Goal: Transaction & Acquisition: Purchase product/service

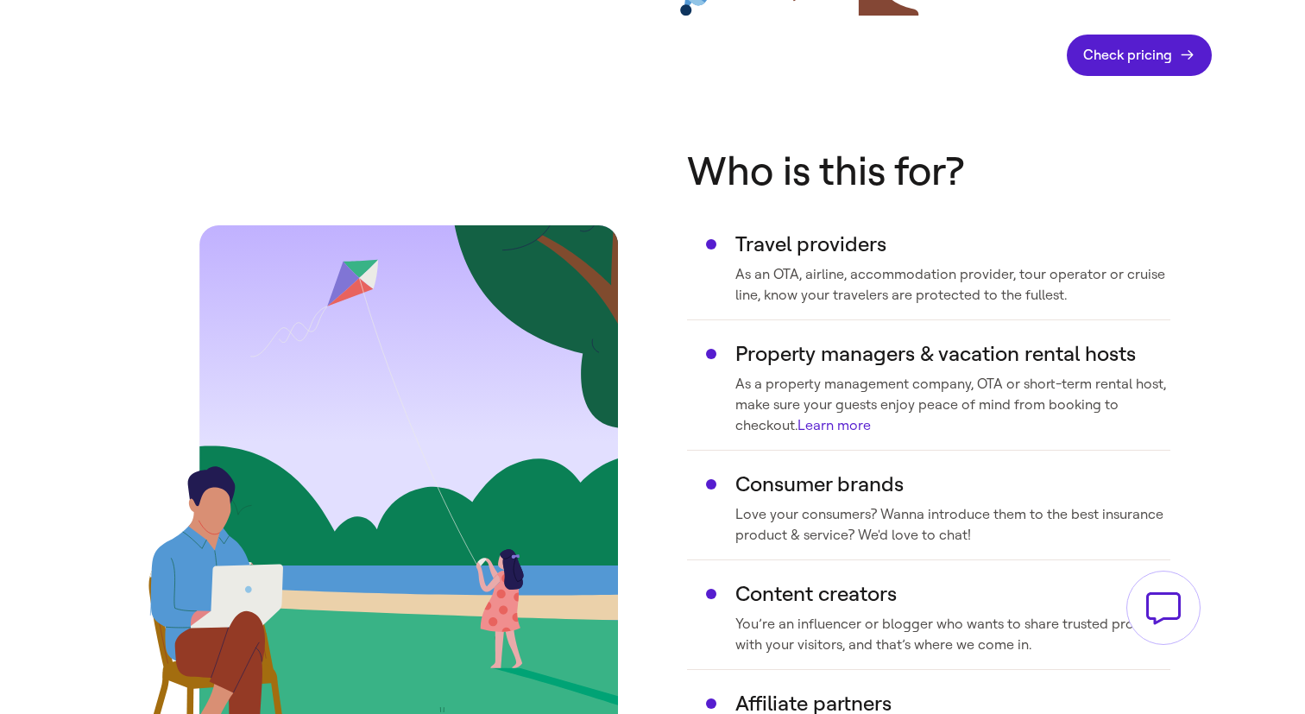
scroll to position [699, 0]
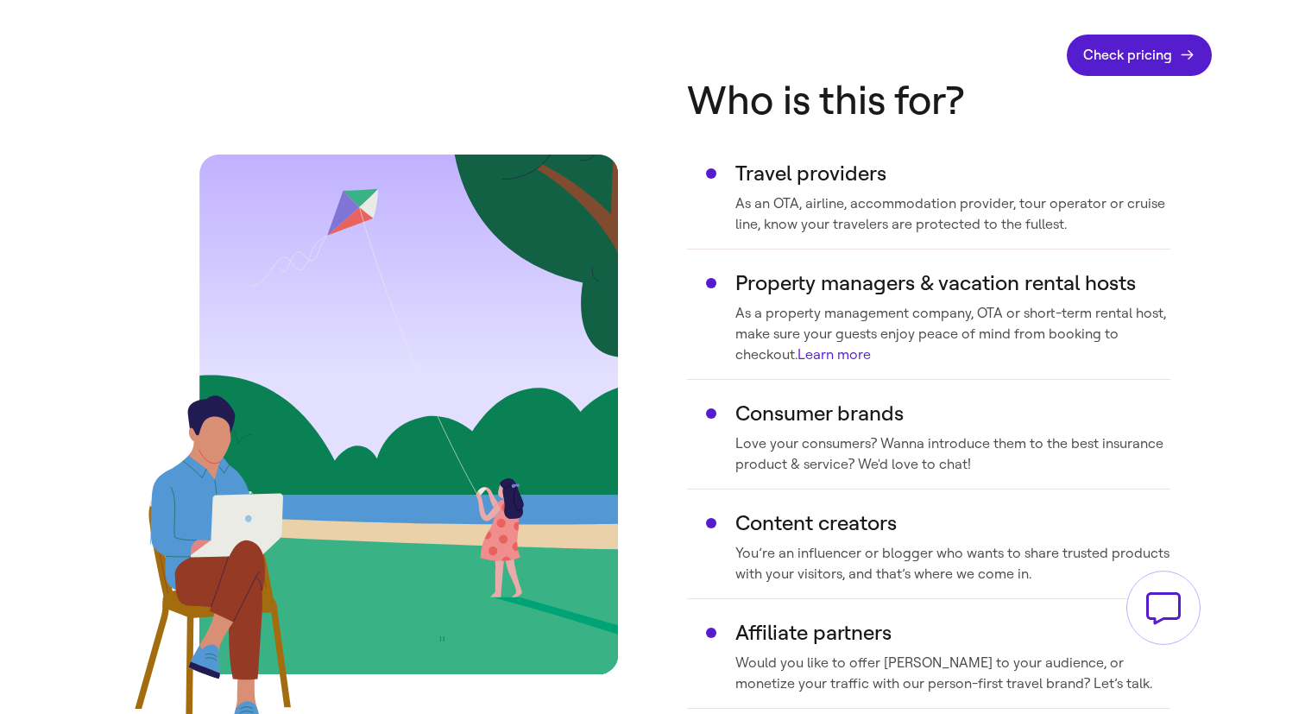
click at [849, 355] on link "Learn more" at bounding box center [834, 354] width 73 height 16
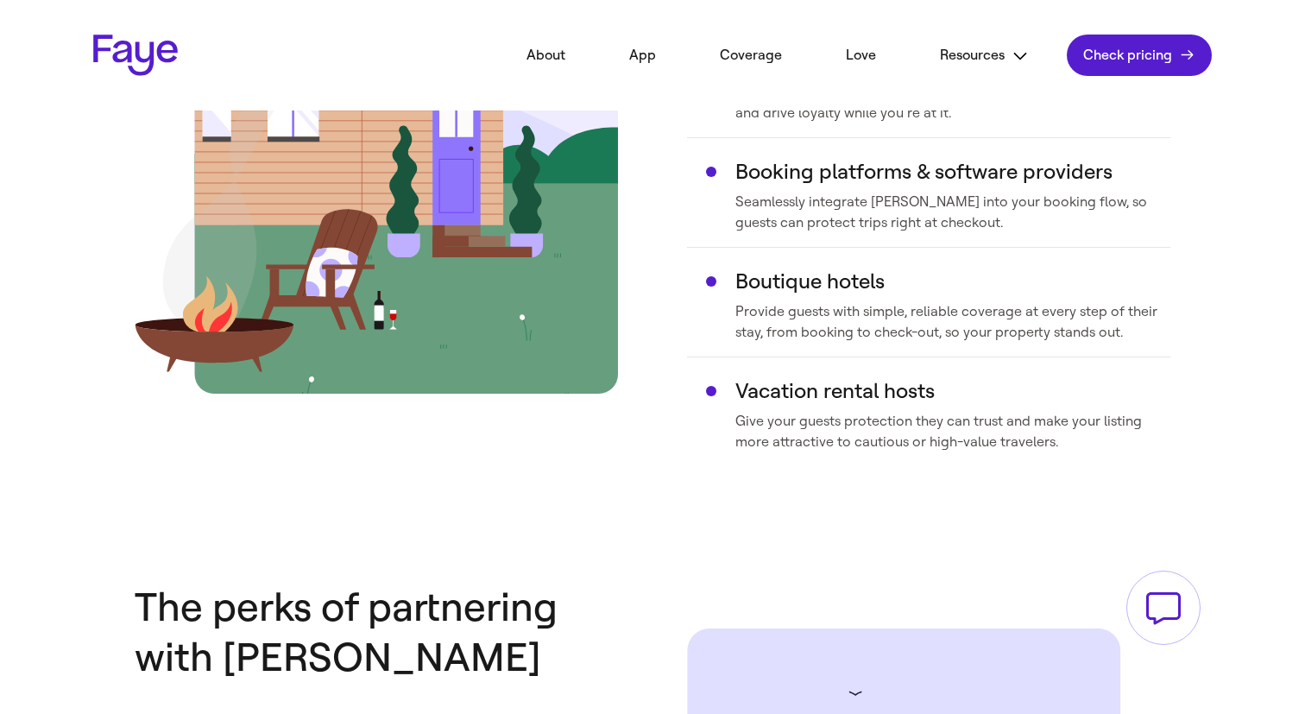
scroll to position [763, 0]
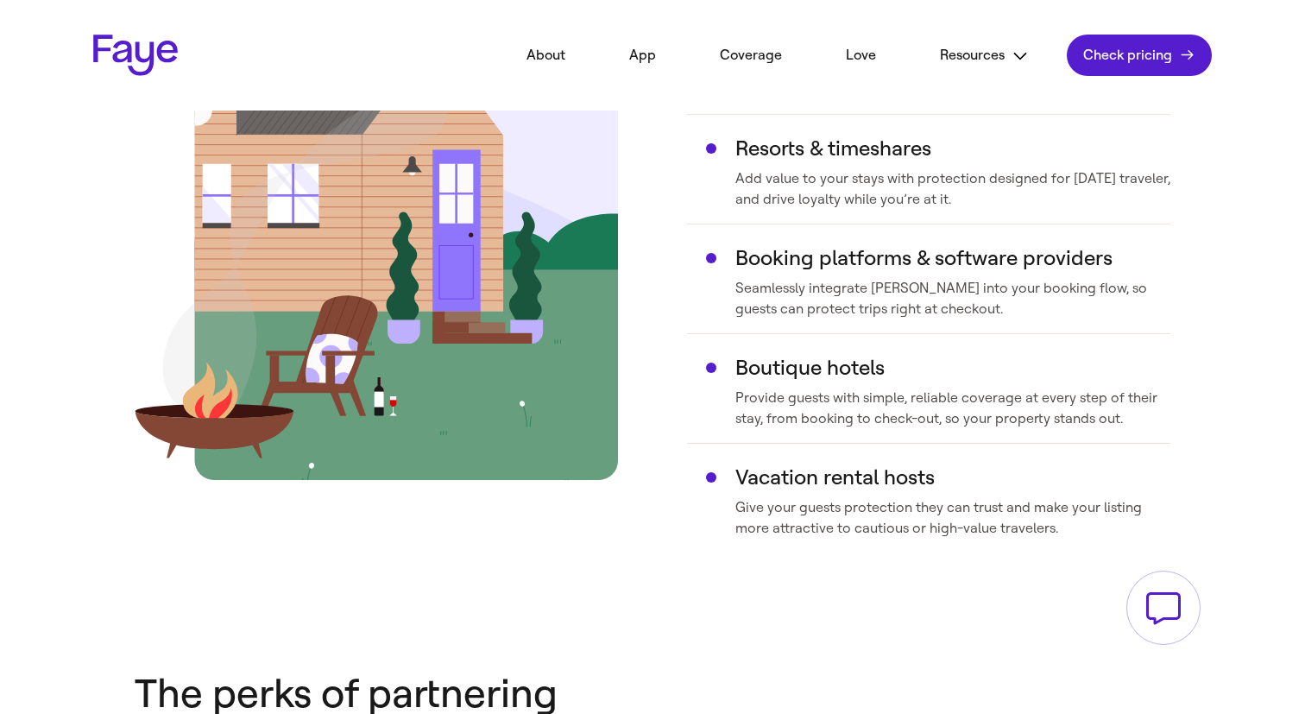
click at [148, 64] on link "Faye Logo" at bounding box center [135, 55] width 85 height 41
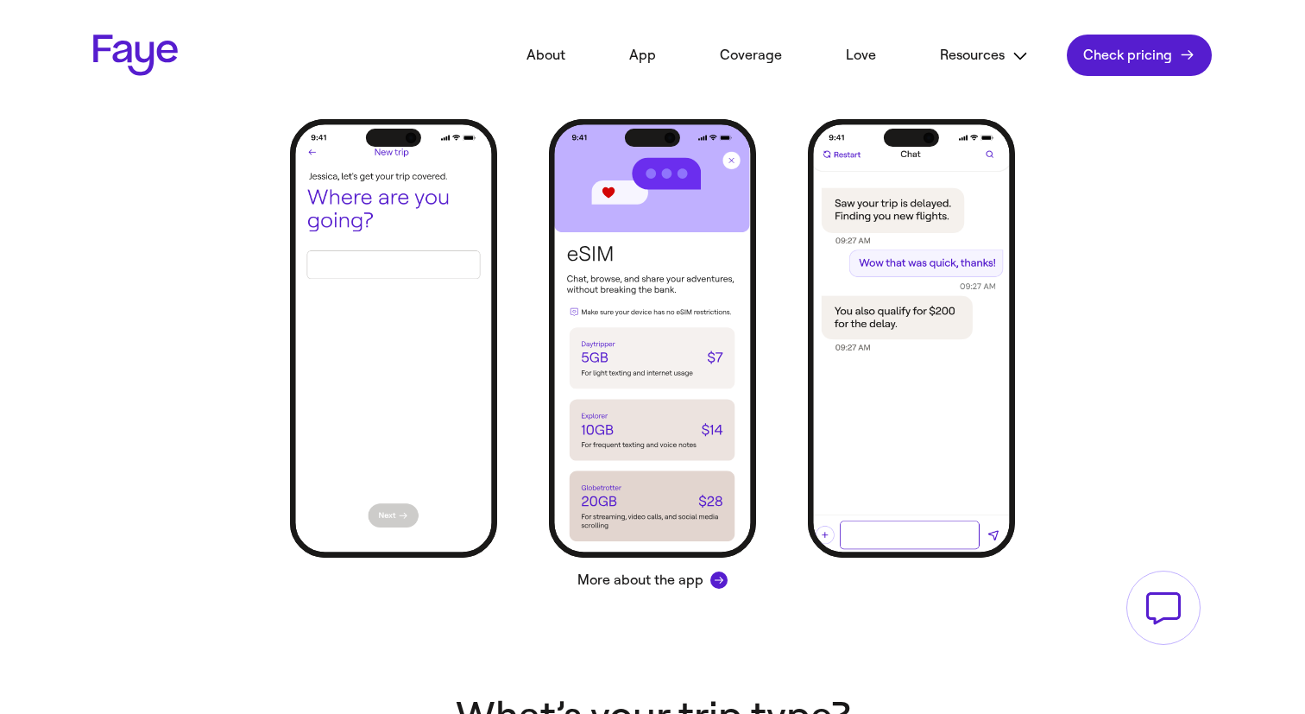
scroll to position [848, 0]
